Goal: Task Accomplishment & Management: Manage account settings

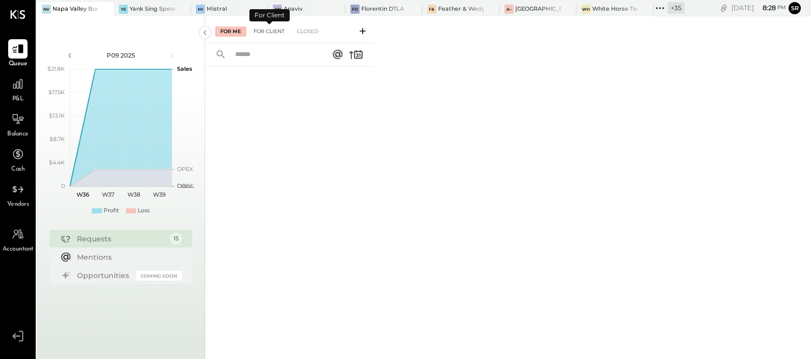
click at [272, 33] on div "For Client" at bounding box center [268, 32] width 41 height 10
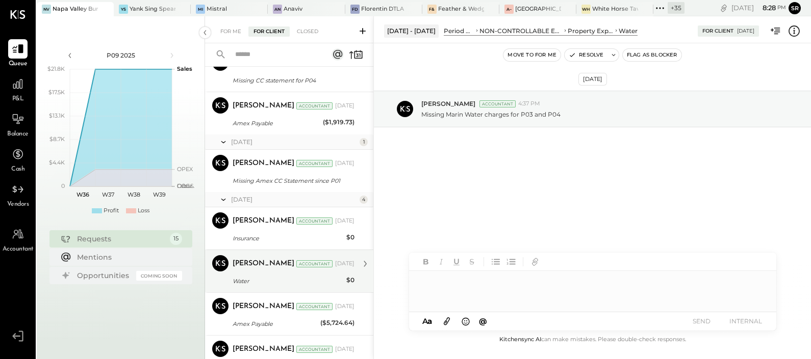
scroll to position [382, 0]
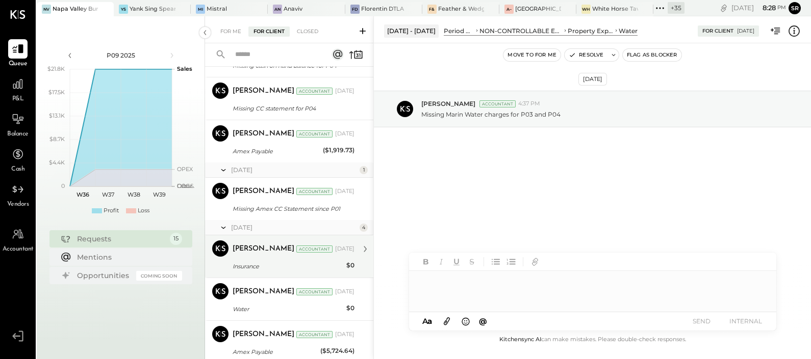
click at [268, 265] on div "Insurance" at bounding box center [287, 267] width 111 height 10
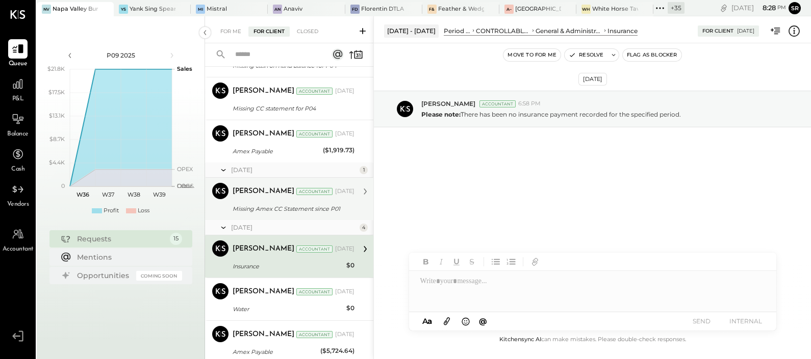
click at [270, 217] on div "[PERSON_NAME] Accountant [PERSON_NAME] Accountant [DATE] Missing Amex CC Statem…" at bounding box center [289, 199] width 168 height 42
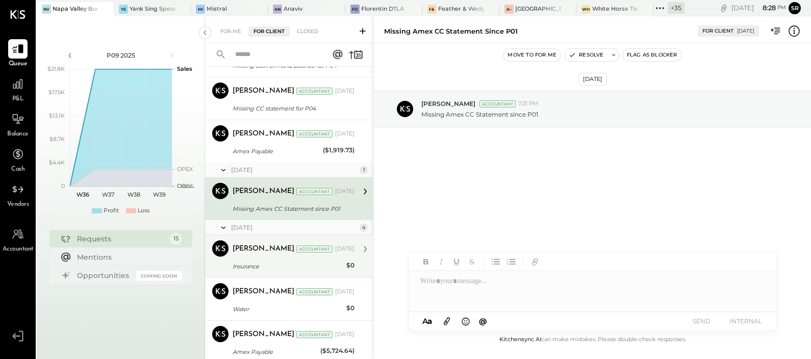
scroll to position [318, 0]
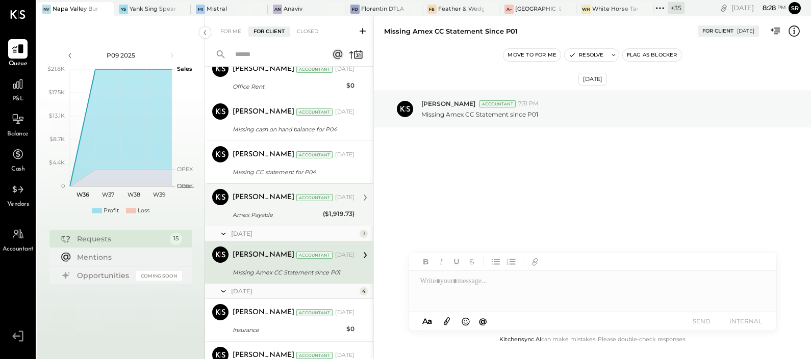
click at [264, 210] on div "Amex Payable" at bounding box center [275, 215] width 87 height 10
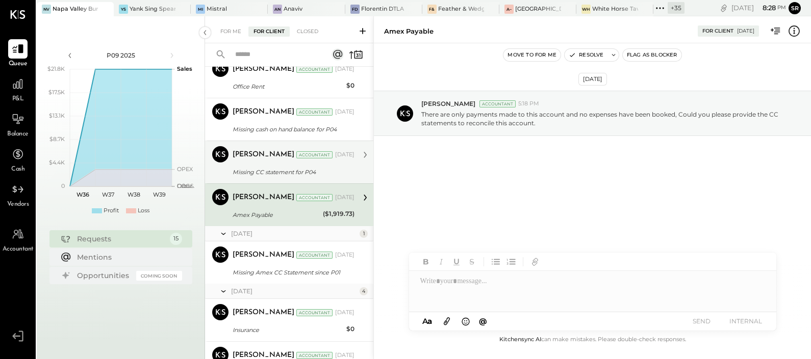
click at [260, 174] on div "Missing CC statement for P04" at bounding box center [291, 172] width 119 height 10
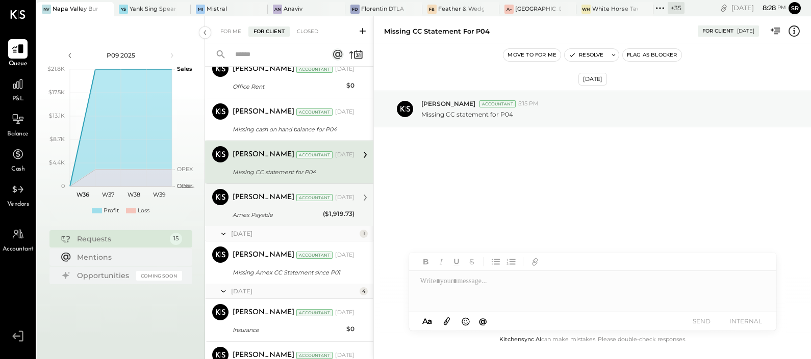
scroll to position [254, 0]
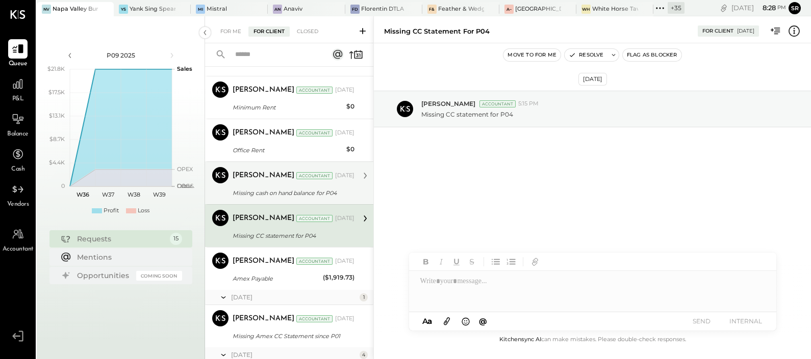
click at [265, 192] on div "Missing cash on hand balance for P04" at bounding box center [291, 193] width 119 height 10
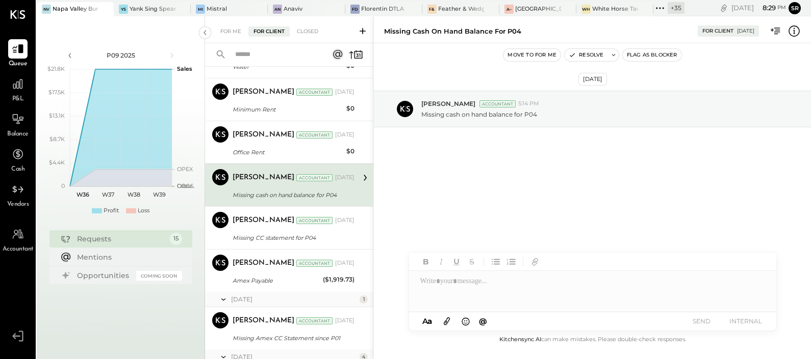
scroll to position [191, 0]
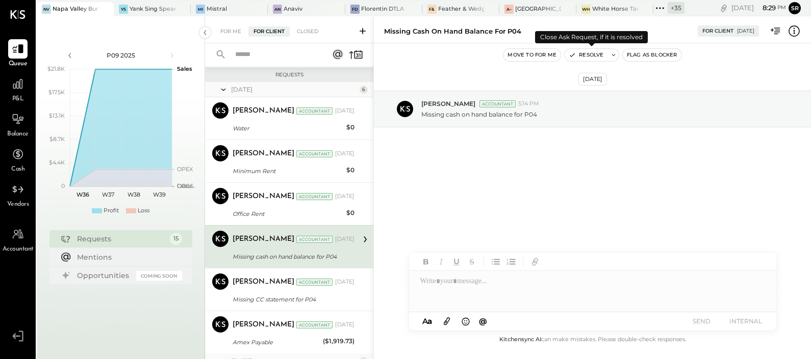
click at [592, 56] on button "Resolve" at bounding box center [585, 55] width 43 height 12
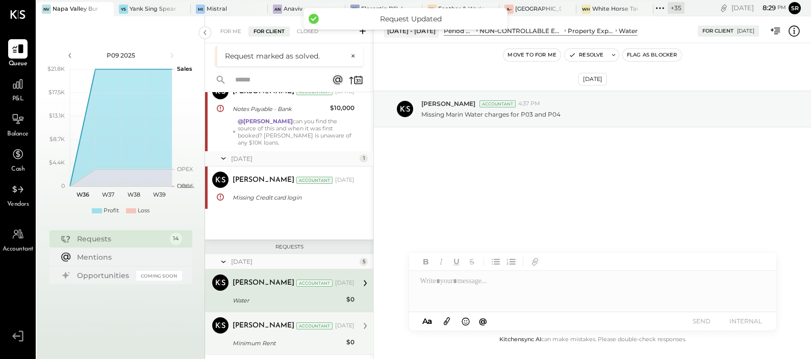
scroll to position [63, 0]
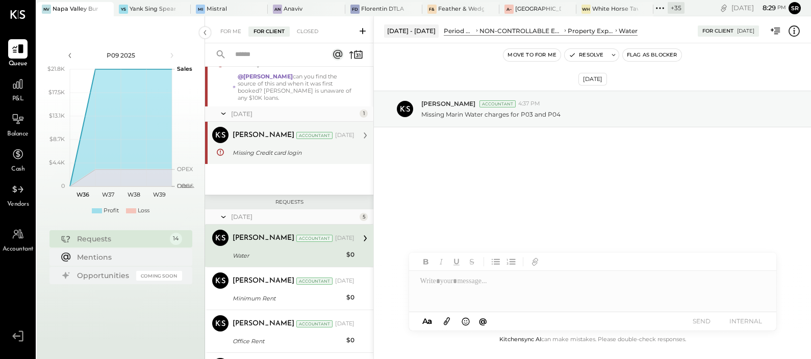
click at [275, 153] on div "Missing Credit card login" at bounding box center [291, 153] width 119 height 10
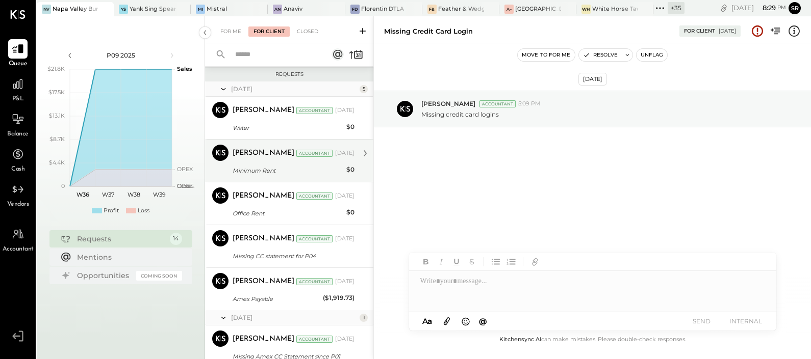
scroll to position [254, 0]
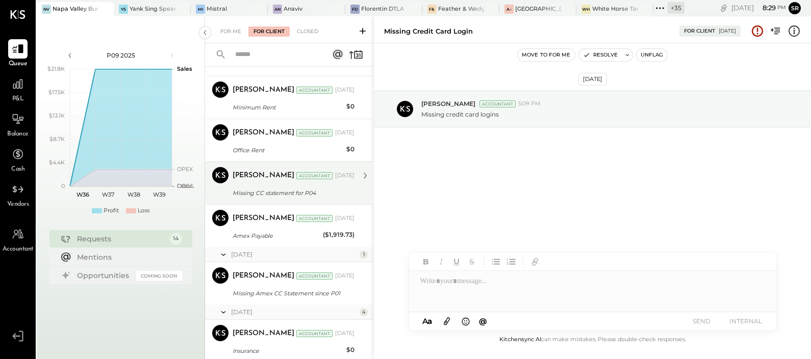
click at [283, 185] on div "[PERSON_NAME] Accountant [DATE] Missing CC statement for P04 Missing CC stateme…" at bounding box center [293, 183] width 122 height 32
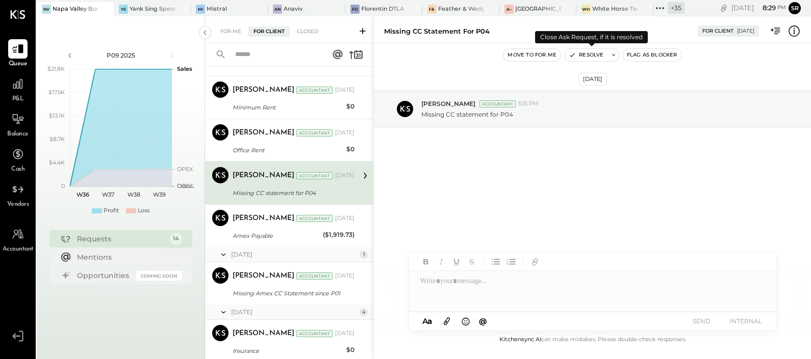
click at [591, 53] on button "Resolve" at bounding box center [585, 55] width 43 height 12
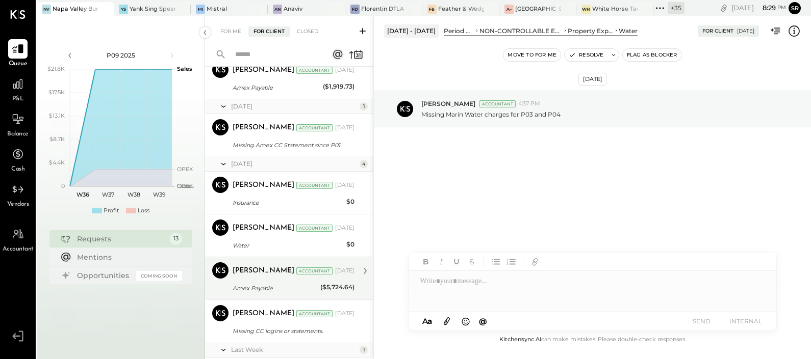
scroll to position [296, 0]
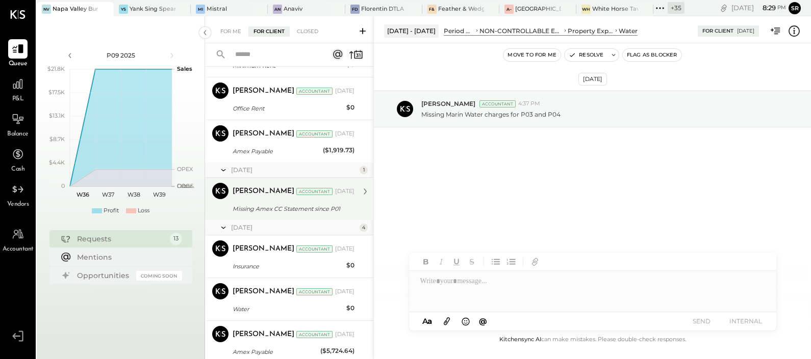
click at [308, 211] on div "Missing Amex CC Statement since P01" at bounding box center [291, 209] width 119 height 10
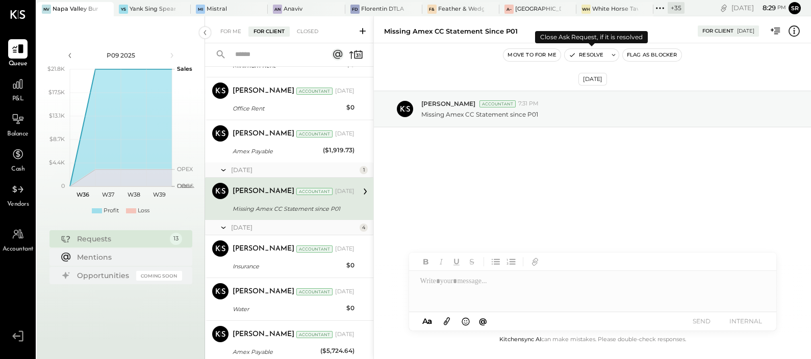
click at [594, 56] on button "Resolve" at bounding box center [585, 55] width 43 height 12
